Goal: Task Accomplishment & Management: Complete application form

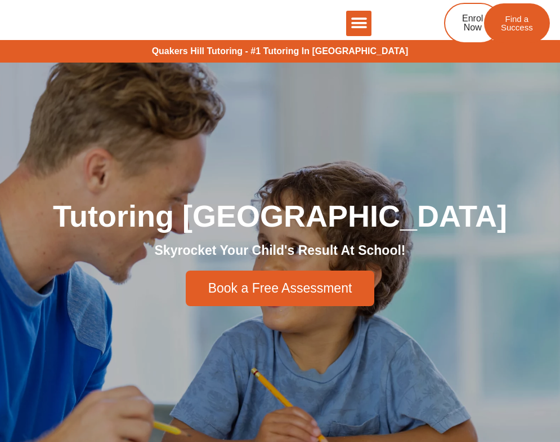
click at [363, 16] on icon "Menu Toggle" at bounding box center [359, 23] width 17 height 17
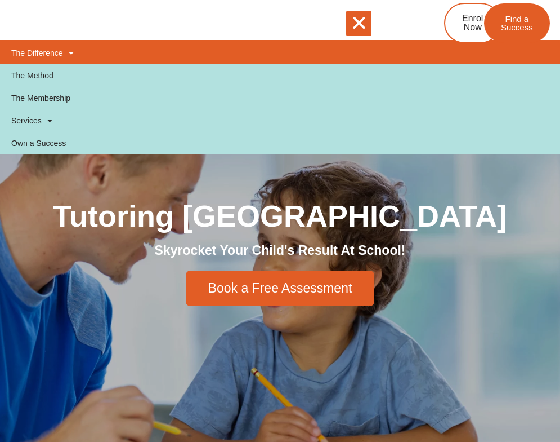
click at [60, 56] on link "The Difference" at bounding box center [280, 53] width 560 height 23
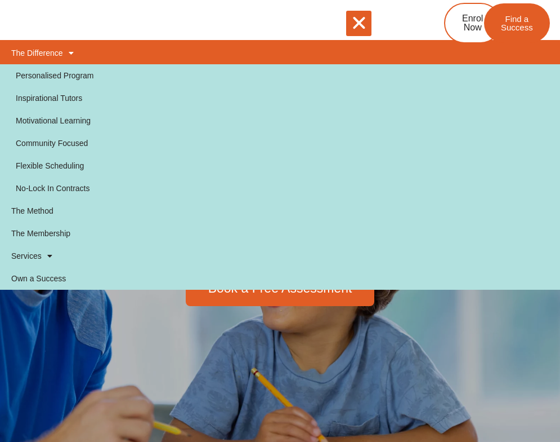
click at [59, 38] on div "The Difference Personalised Program Inspirational Tutors Motivational Learning …" at bounding box center [280, 27] width 505 height 54
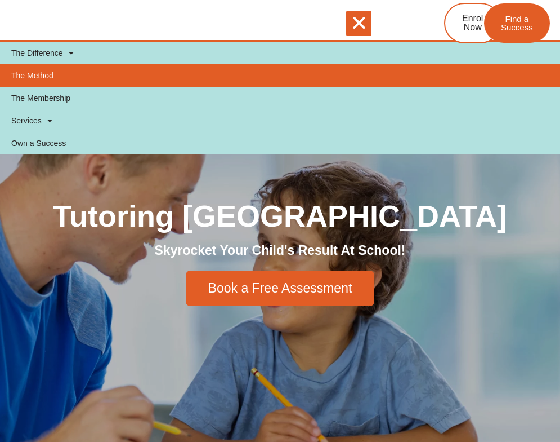
click at [56, 70] on link "The Method" at bounding box center [280, 75] width 560 height 23
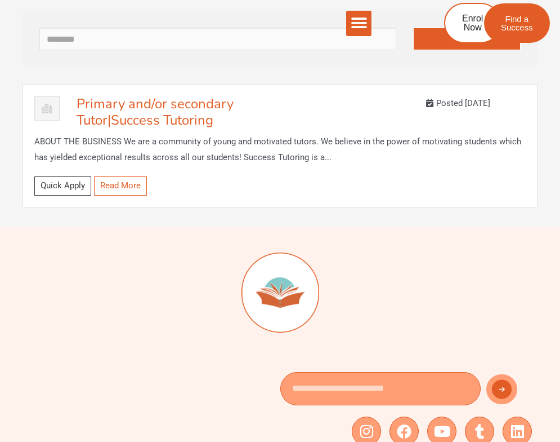
click at [65, 185] on link "Quick Apply" at bounding box center [62, 185] width 57 height 19
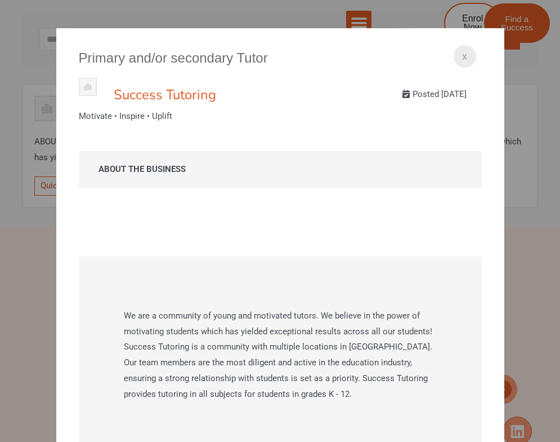
click at [469, 54] on div "x" at bounding box center [465, 56] width 23 height 23
